Goal: Information Seeking & Learning: Learn about a topic

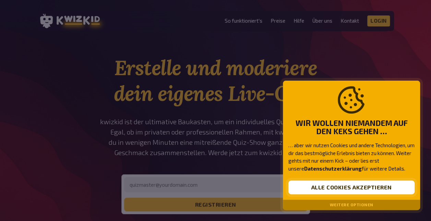
click at [348, 188] on button "Alle Cookies akzeptieren" at bounding box center [352, 188] width 126 height 14
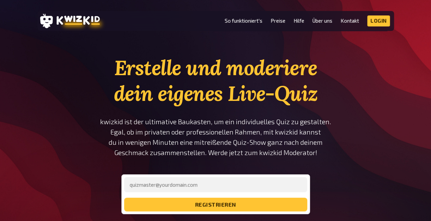
scroll to position [34, 0]
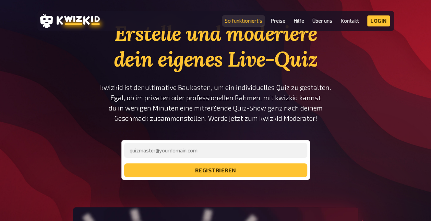
click at [238, 22] on link "So funktioniert's" at bounding box center [244, 21] width 38 height 6
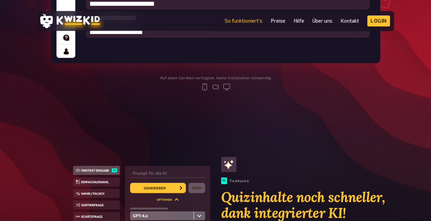
scroll to position [172, 0]
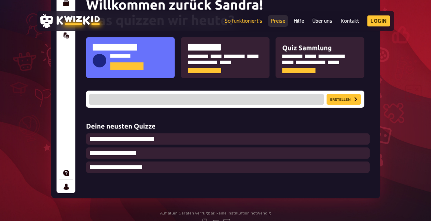
click at [278, 20] on link "Preise" at bounding box center [278, 21] width 15 height 6
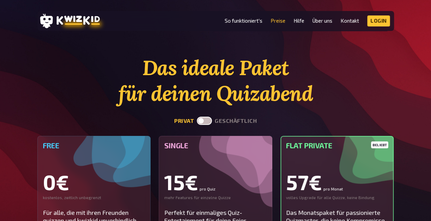
click at [303, 18] on li "Hilfe" at bounding box center [299, 20] width 11 height 11
click at [301, 20] on link "Hilfe" at bounding box center [299, 21] width 11 height 6
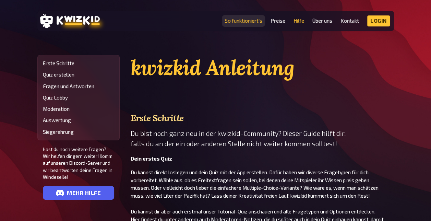
click at [242, 21] on link "So funktioniert's" at bounding box center [244, 21] width 38 height 6
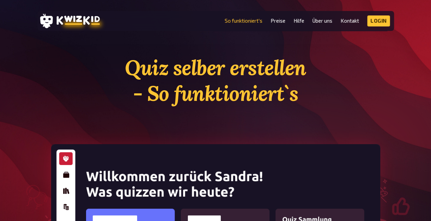
scroll to position [172, 0]
